Goal: Check status: Check status

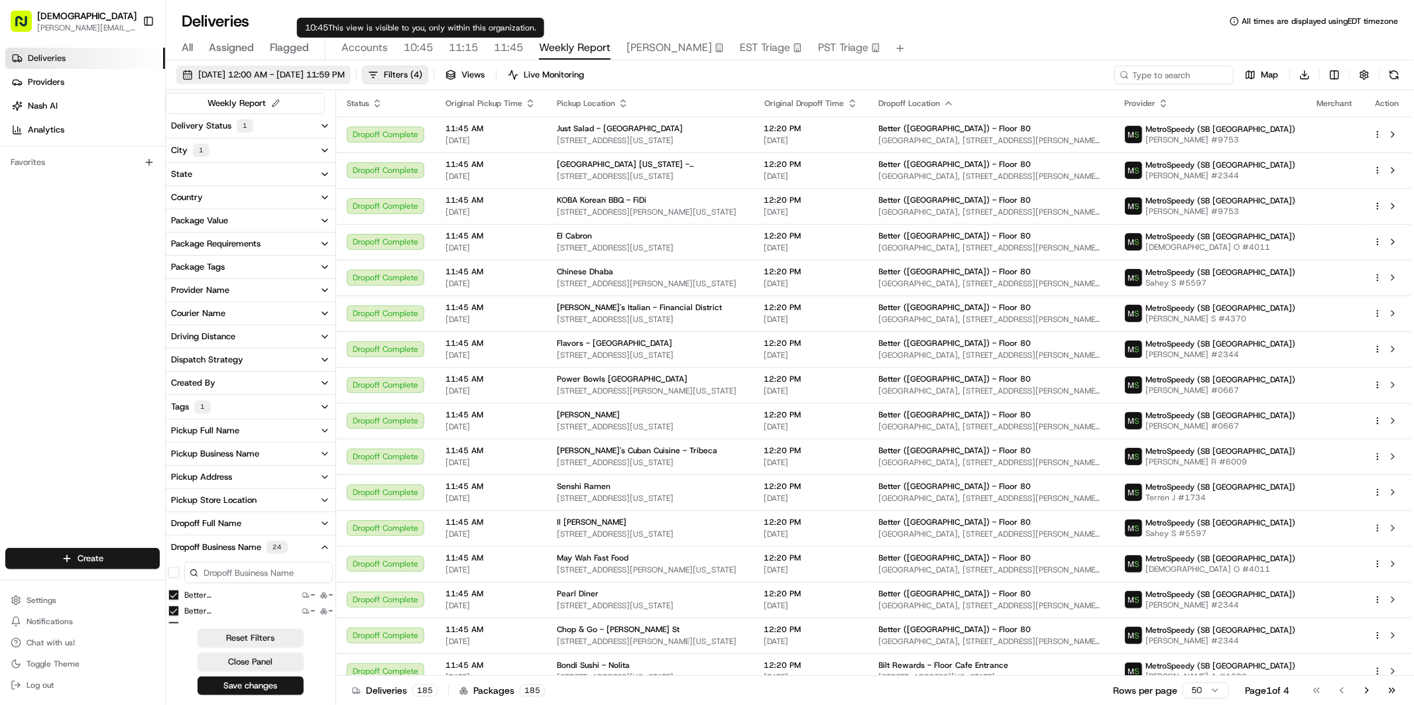
scroll to position [392, 0]
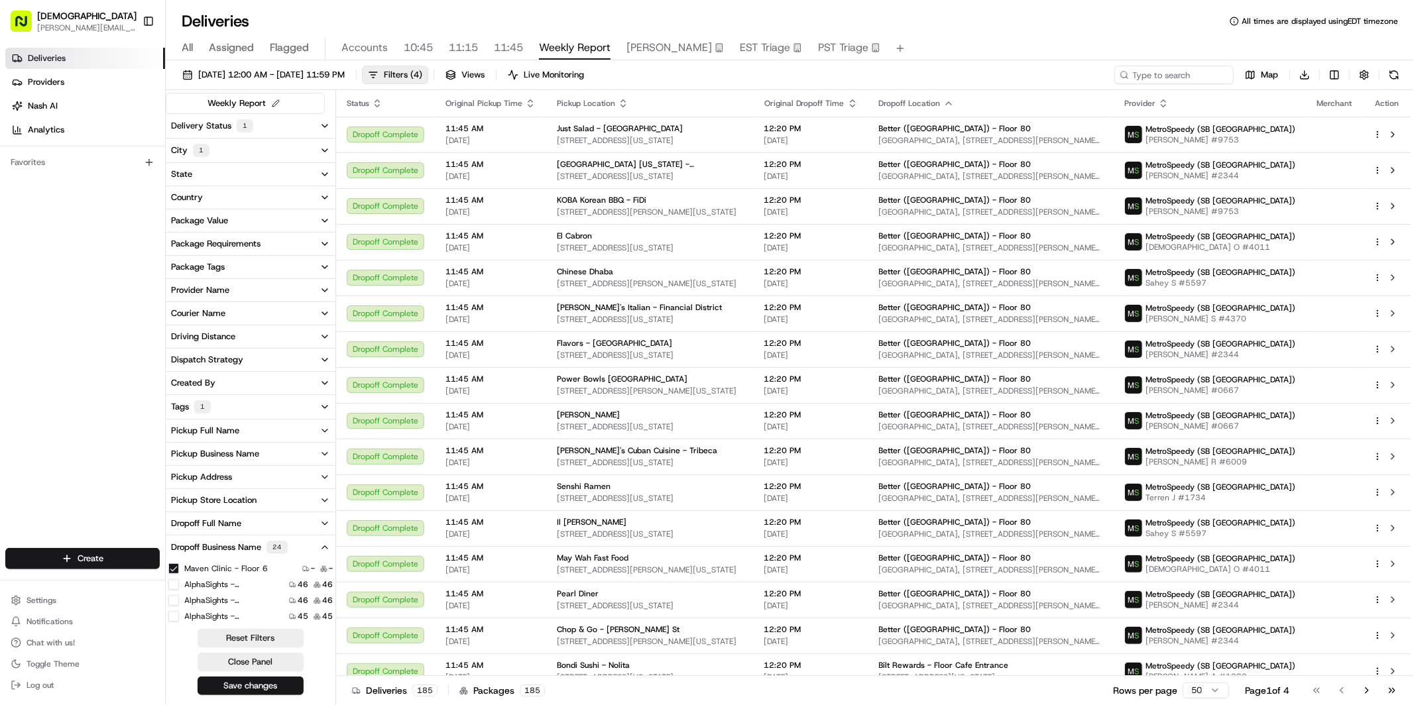
click at [184, 48] on span "All" at bounding box center [187, 48] width 11 height 16
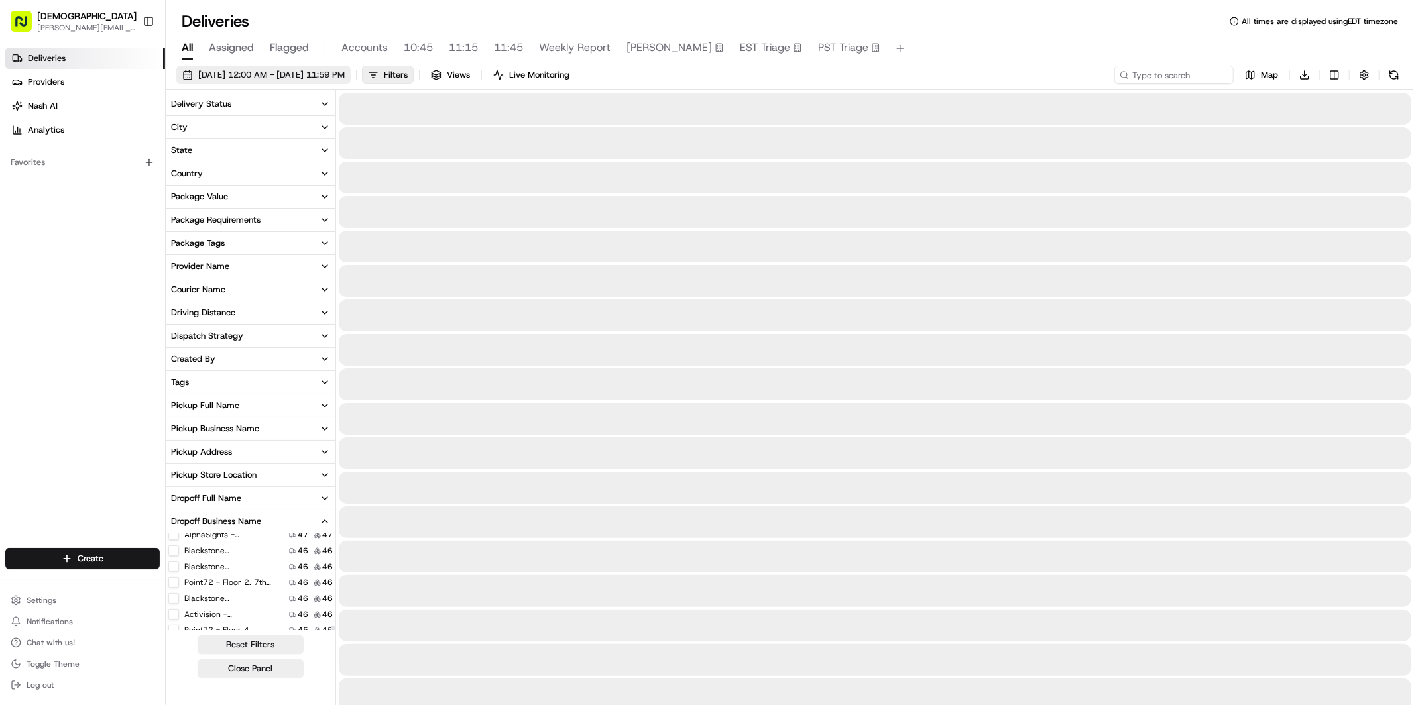
click at [236, 78] on span "[DATE] 12:00 AM - [DATE] 11:59 PM" at bounding box center [271, 75] width 146 height 12
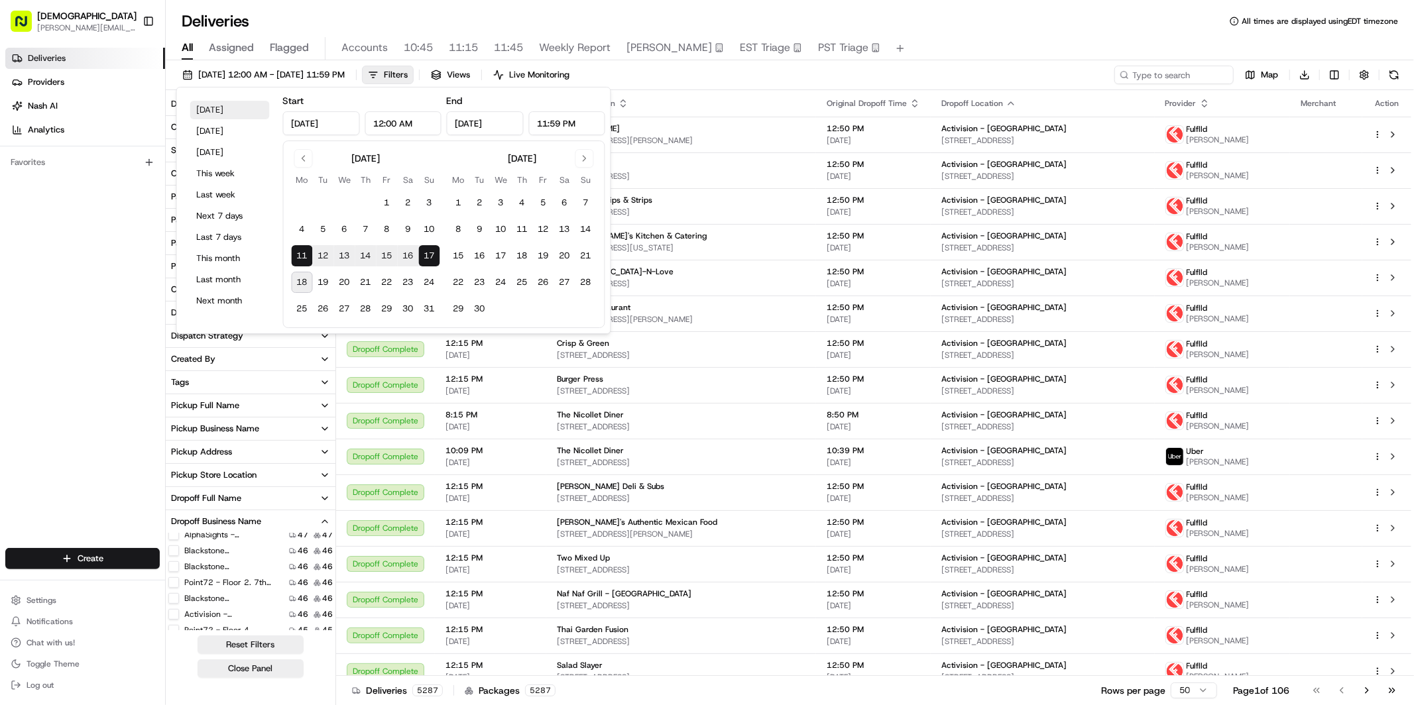
click at [213, 105] on button "[DATE]" at bounding box center [230, 110] width 80 height 19
type input "[DATE]"
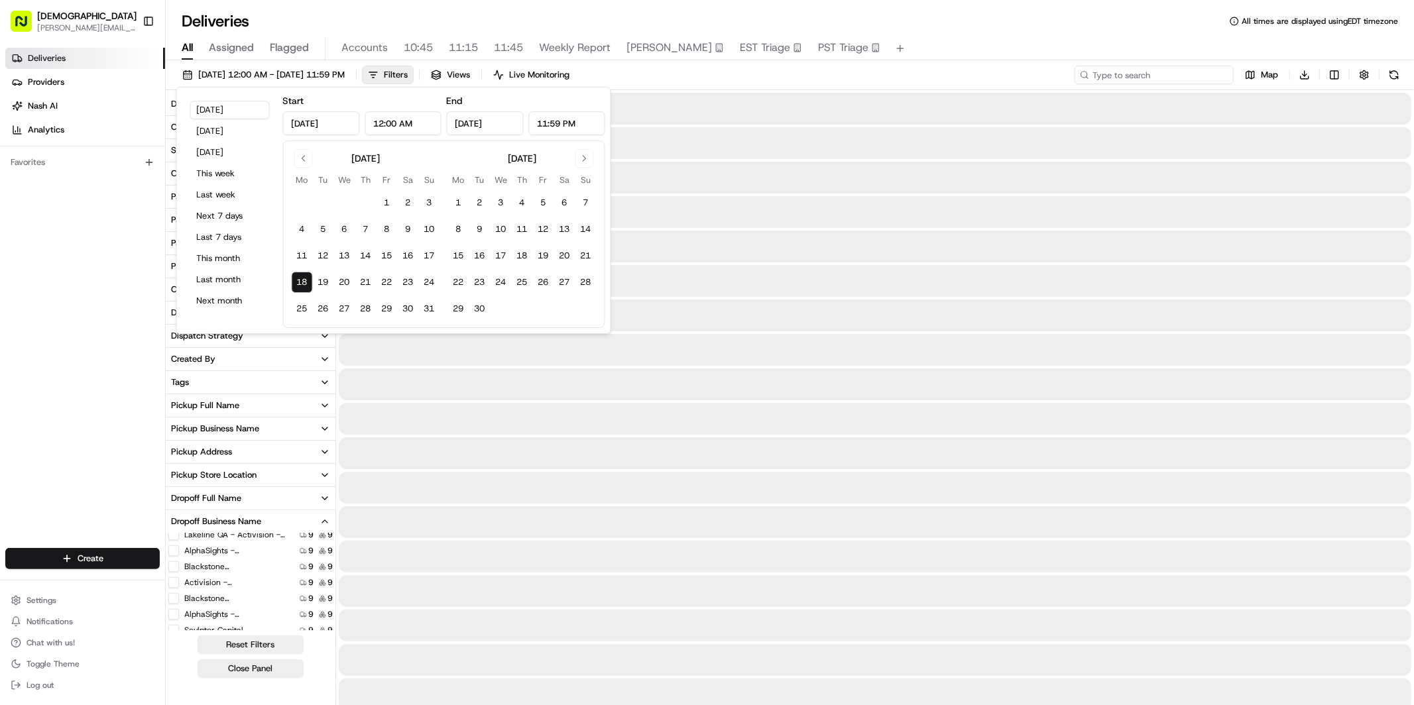
click at [1167, 82] on input at bounding box center [1153, 75] width 159 height 19
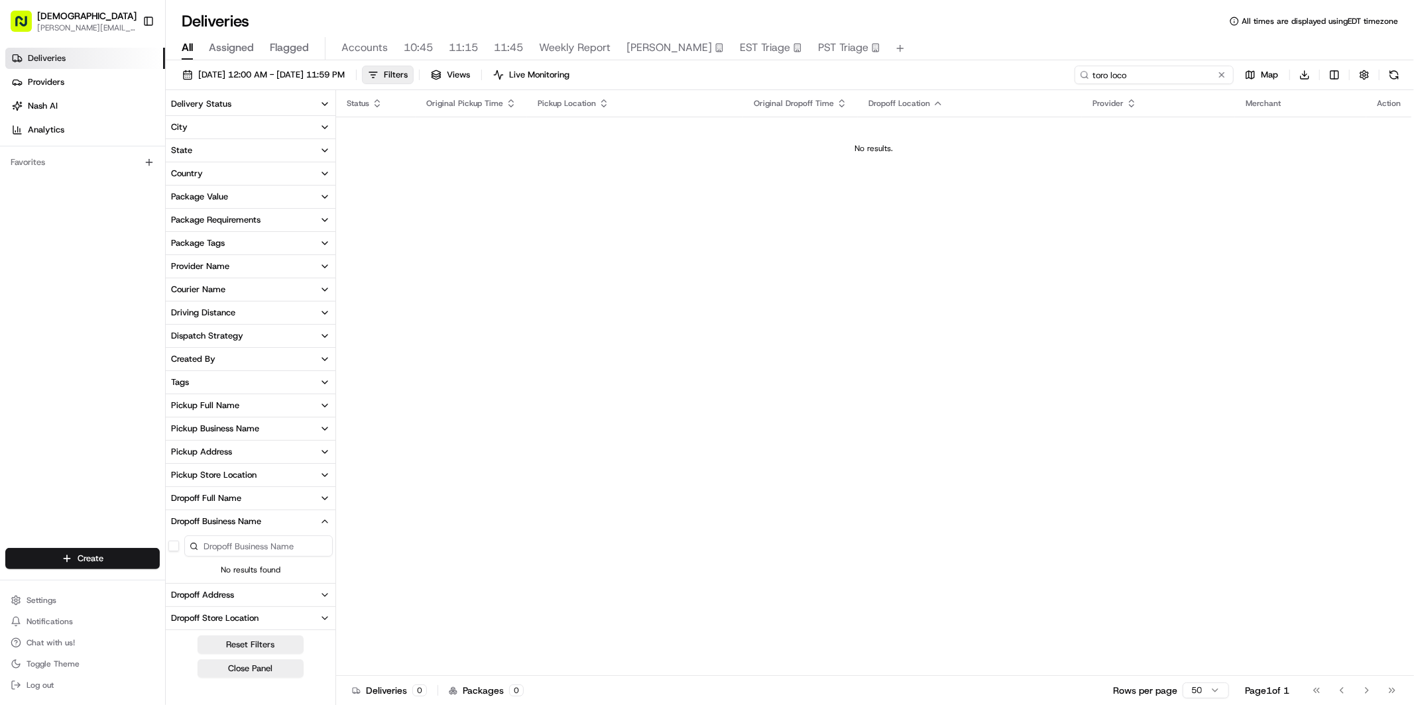
type input "toro loco"
